Goal: Task Accomplishment & Management: Manage account settings

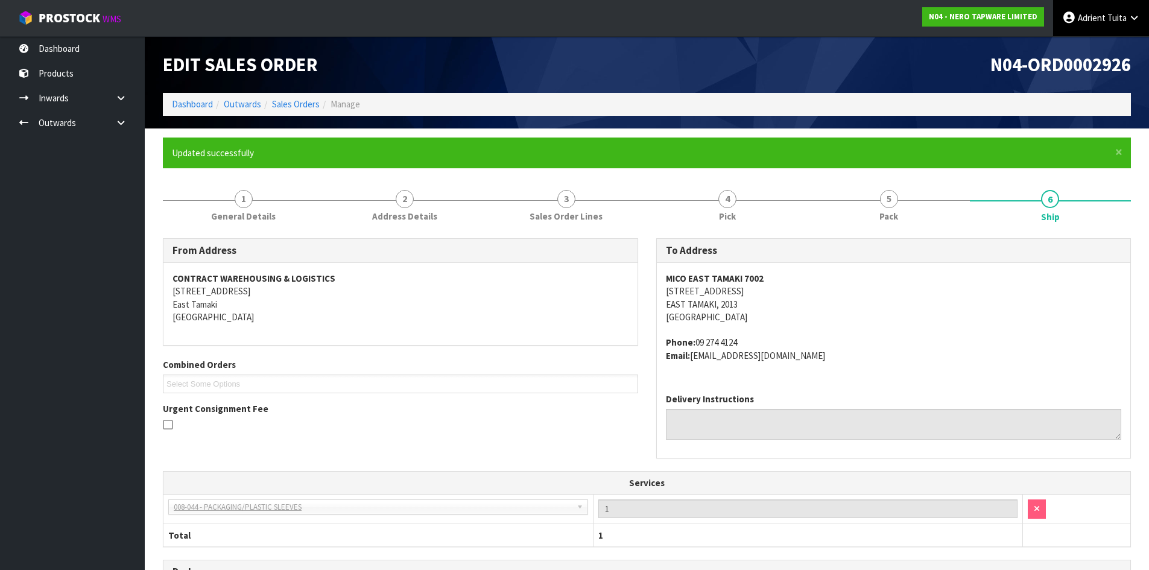
drag, startPoint x: 1124, startPoint y: 22, endPoint x: 1118, endPoint y: 28, distance: 9.0
click at [1122, 24] on link "[PERSON_NAME]" at bounding box center [1101, 18] width 96 height 36
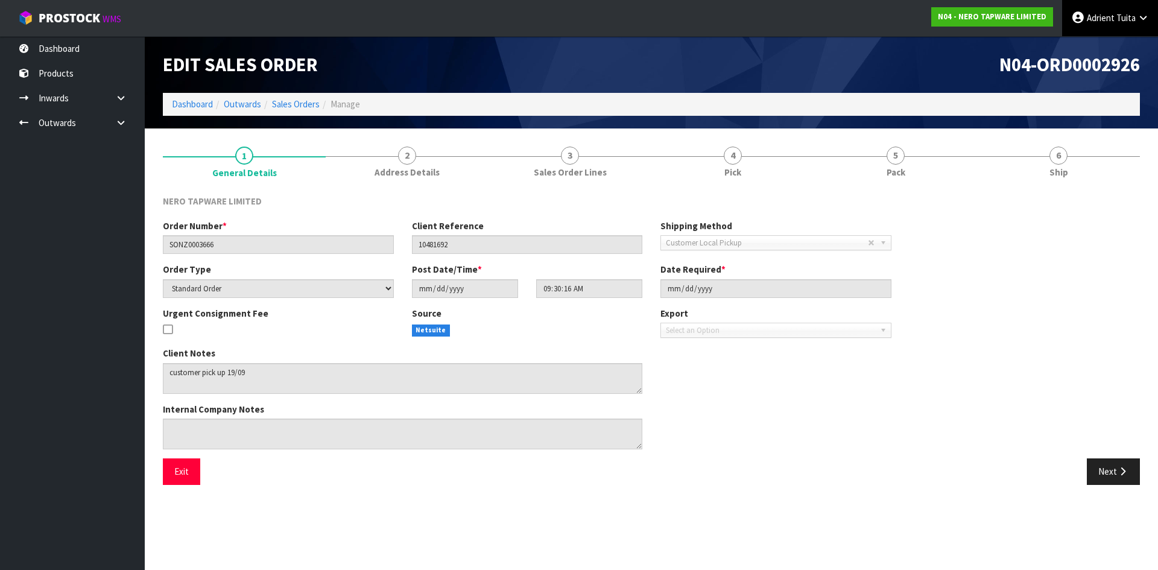
drag, startPoint x: 1110, startPoint y: 19, endPoint x: 1107, endPoint y: 28, distance: 10.1
click at [1110, 19] on span "Adrient" at bounding box center [1101, 17] width 28 height 11
click at [1100, 48] on link "Logout" at bounding box center [1110, 48] width 95 height 16
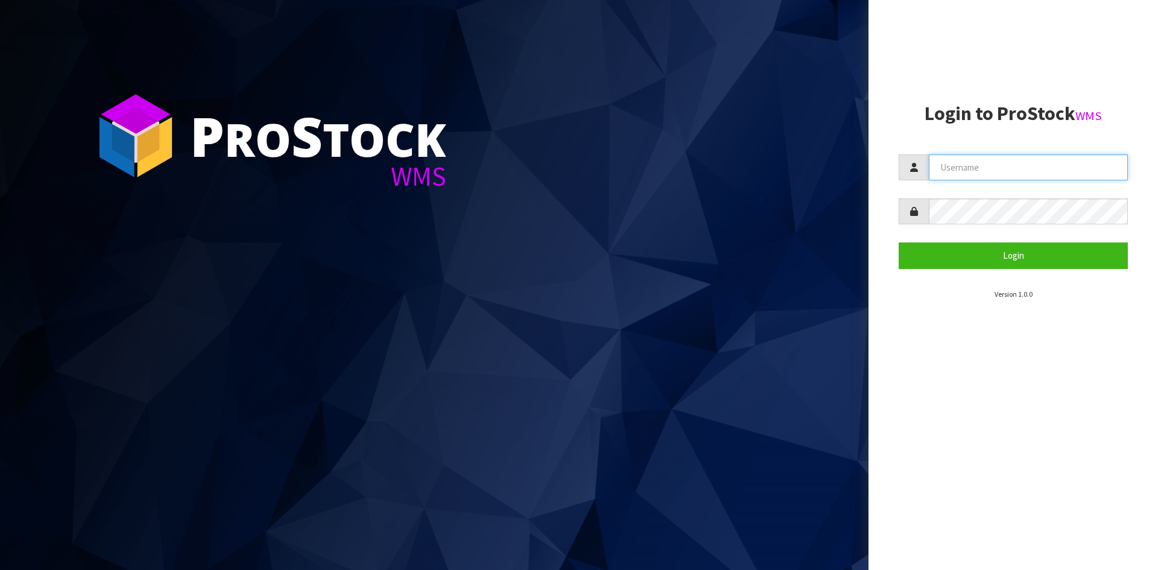
click at [973, 162] on input "text" at bounding box center [1028, 167] width 199 height 26
type input "TARSHAE"
click at [899, 243] on button "Login" at bounding box center [1013, 256] width 229 height 26
